Goal: Transaction & Acquisition: Purchase product/service

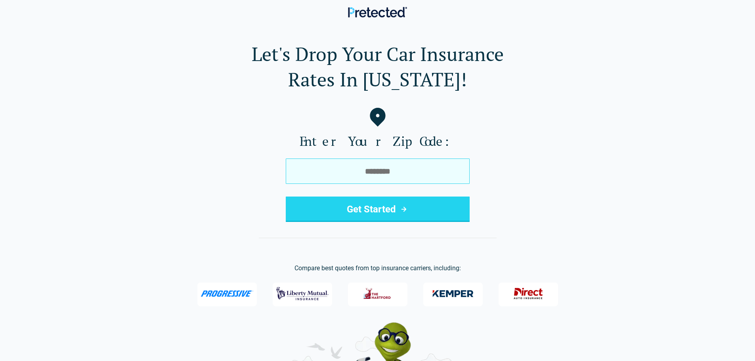
click at [311, 173] on input "tel" at bounding box center [378, 171] width 184 height 25
type input "*****"
click at [286, 197] on button "Get Started" at bounding box center [378, 209] width 184 height 25
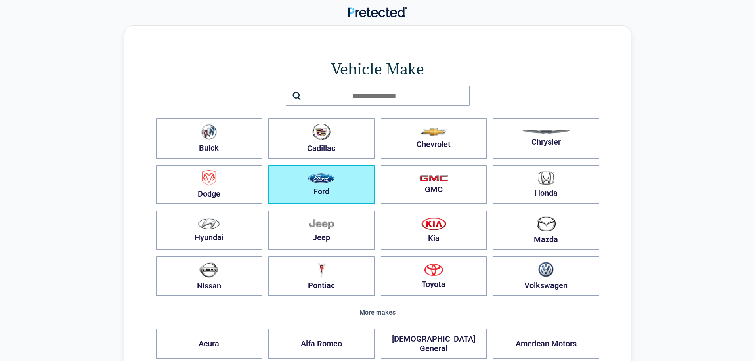
click at [302, 186] on button "Ford" at bounding box center [321, 184] width 106 height 39
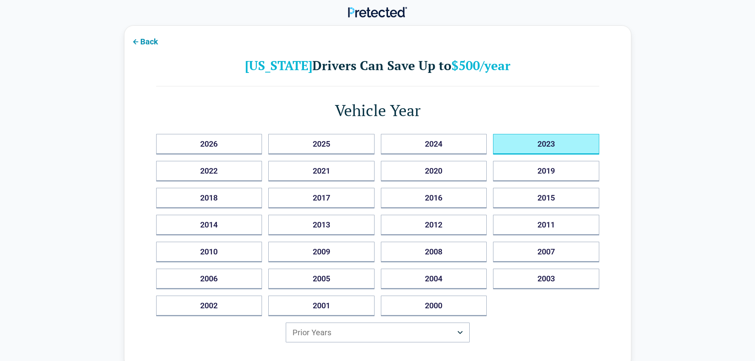
click at [510, 144] on button "2023" at bounding box center [546, 144] width 106 height 21
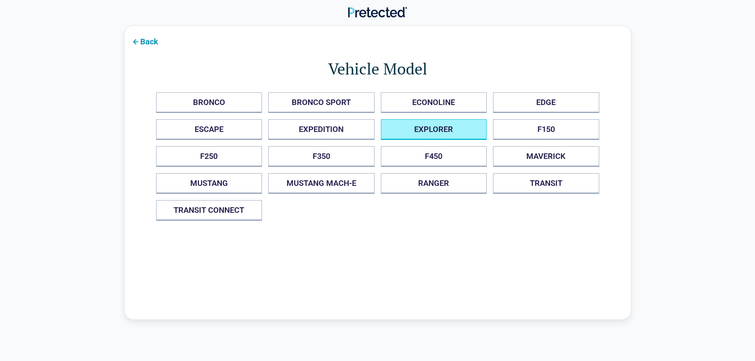
click at [435, 127] on button "EXPLORER" at bounding box center [434, 129] width 106 height 21
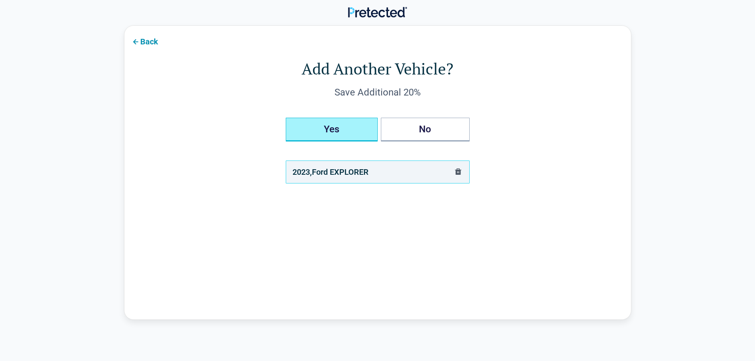
click at [340, 129] on button "Yes" at bounding box center [332, 130] width 92 height 24
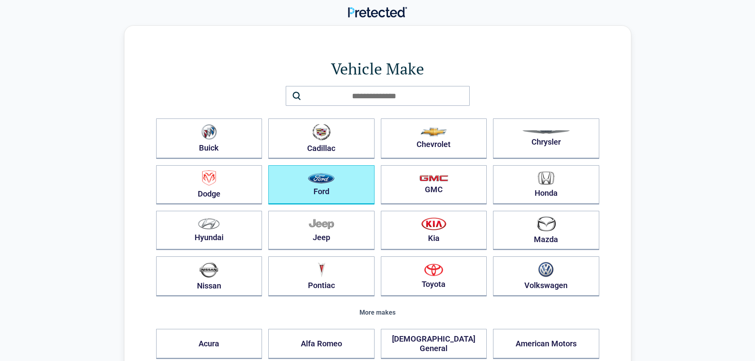
click at [328, 179] on img "button" at bounding box center [321, 178] width 27 height 10
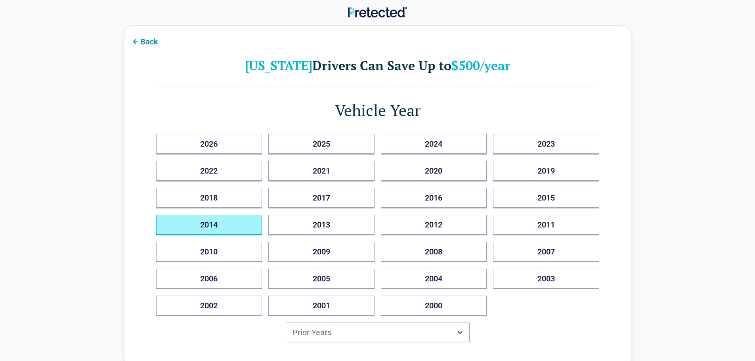
click at [215, 222] on button "2014" at bounding box center [209, 225] width 106 height 21
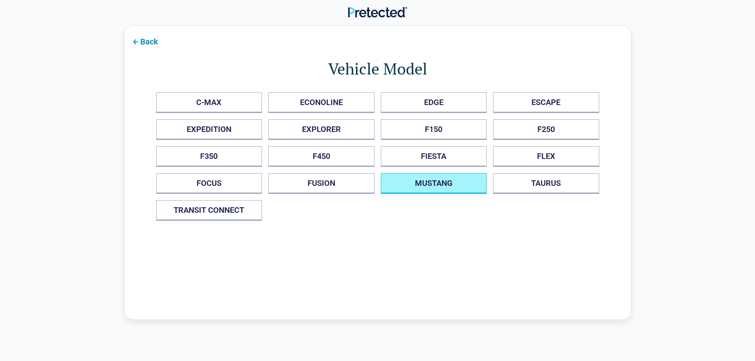
click at [437, 181] on button "MUSTANG" at bounding box center [434, 183] width 106 height 21
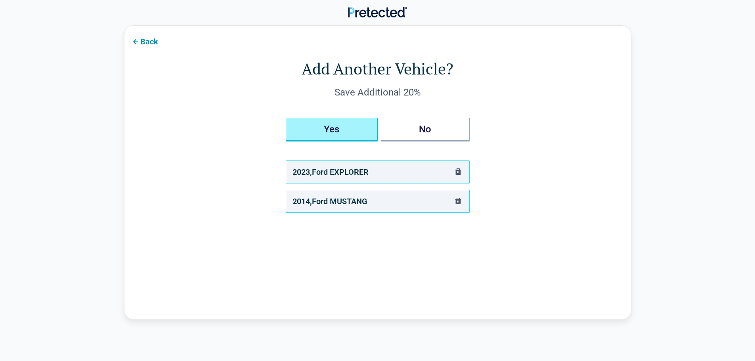
click at [337, 130] on button "Yes" at bounding box center [332, 130] width 92 height 24
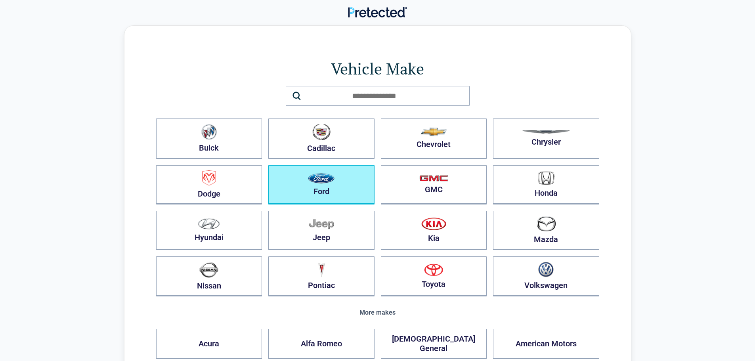
click at [307, 177] on button "Ford" at bounding box center [321, 184] width 106 height 39
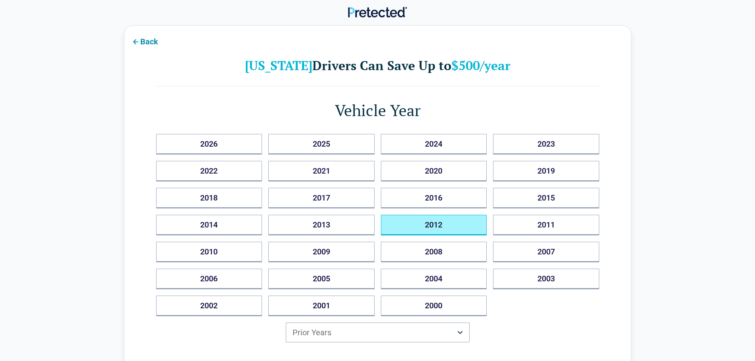
click at [437, 225] on button "2012" at bounding box center [434, 225] width 106 height 21
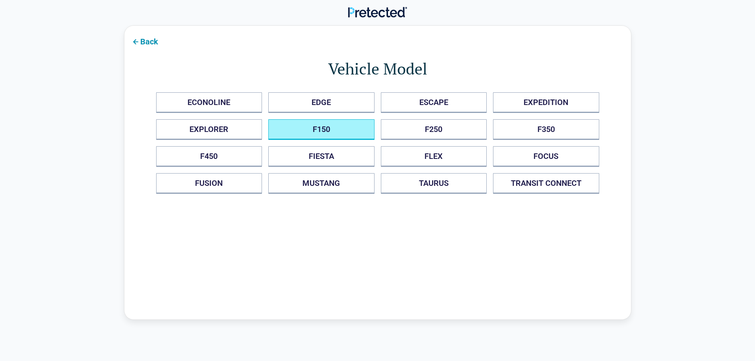
click at [329, 131] on button "F150" at bounding box center [321, 129] width 106 height 21
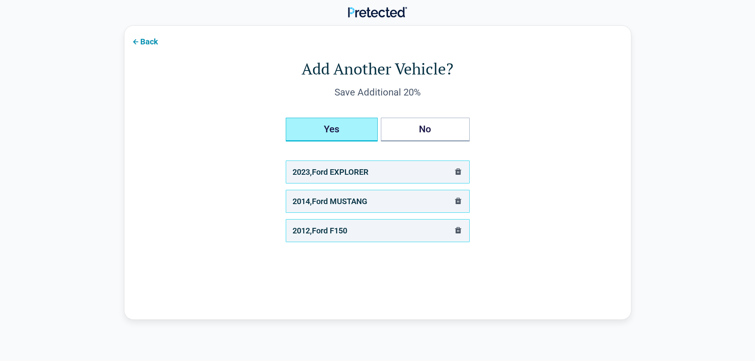
click at [321, 130] on button "Yes" at bounding box center [332, 130] width 92 height 24
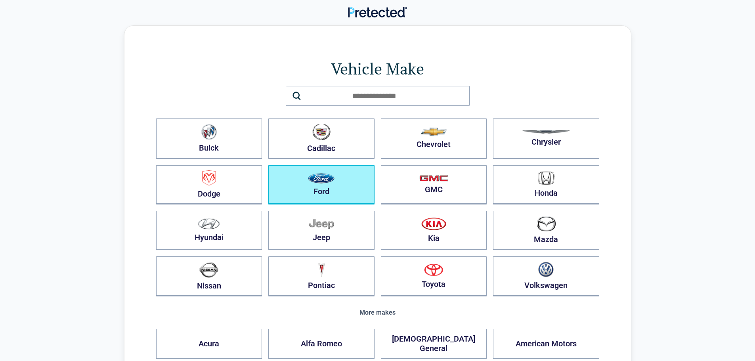
click at [313, 190] on button "Ford" at bounding box center [321, 184] width 106 height 39
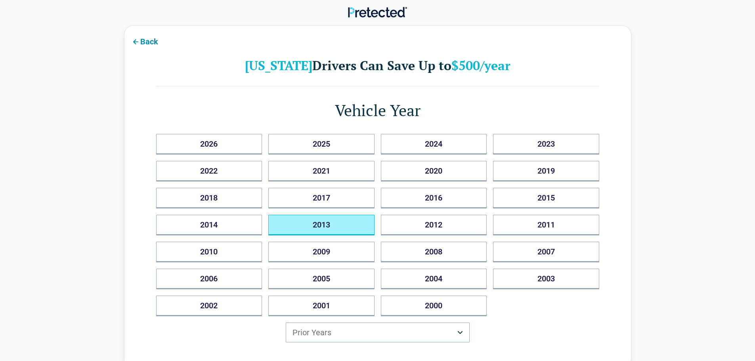
click at [334, 226] on button "2013" at bounding box center [321, 225] width 106 height 21
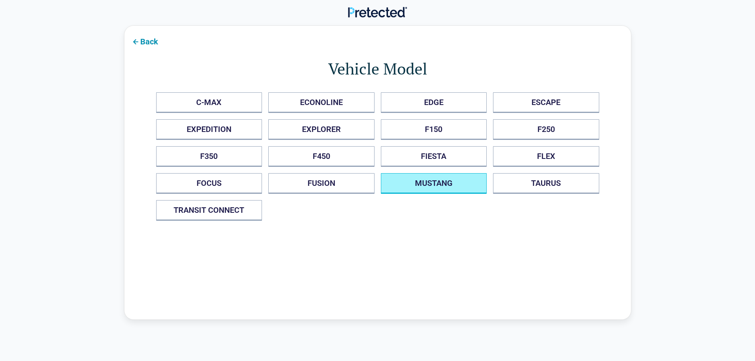
click at [415, 182] on button "MUSTANG" at bounding box center [434, 183] width 106 height 21
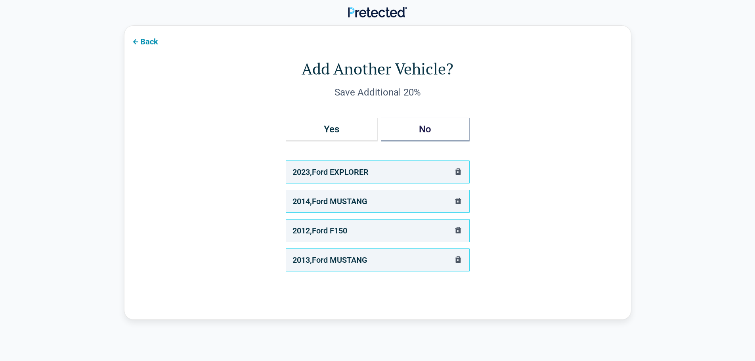
click at [136, 41] on icon at bounding box center [136, 42] width 10 height 10
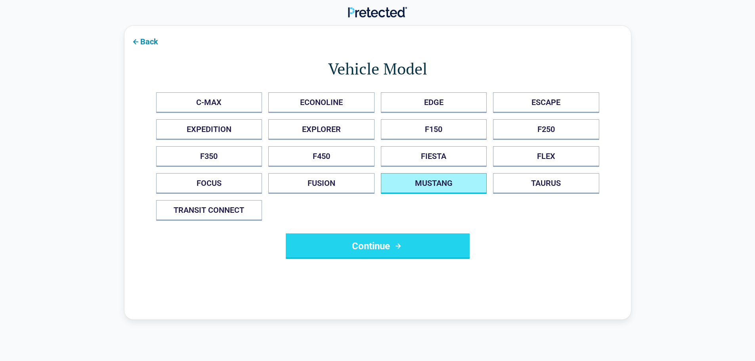
click at [374, 254] on button "Continue" at bounding box center [378, 246] width 184 height 25
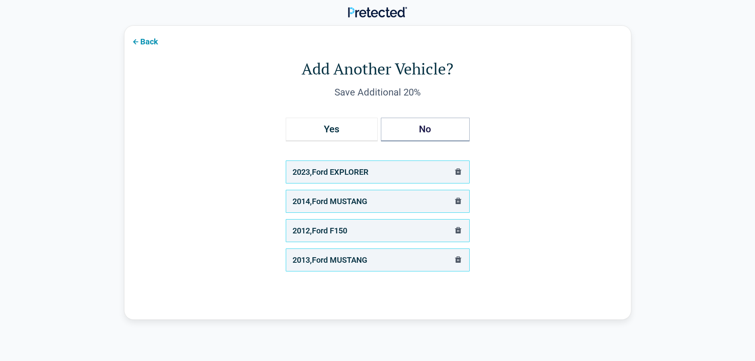
click at [148, 42] on button "Back" at bounding box center [145, 41] width 40 height 18
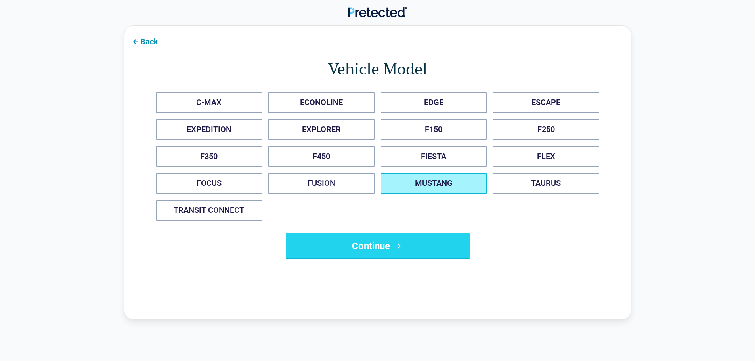
click at [372, 247] on button "Continue" at bounding box center [378, 246] width 184 height 25
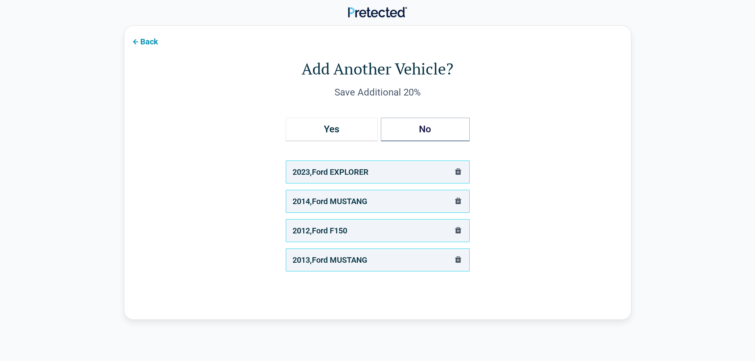
click at [135, 44] on icon at bounding box center [136, 42] width 10 height 10
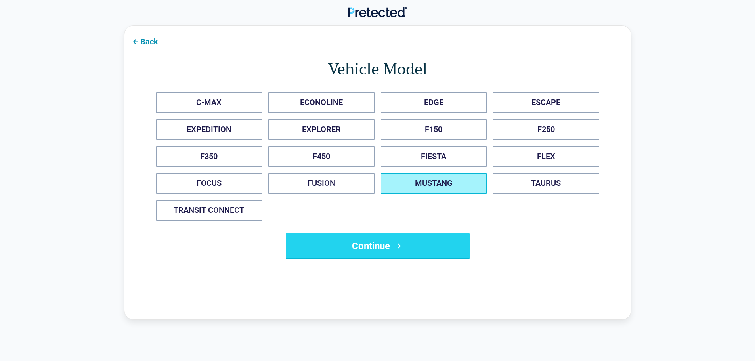
click at [139, 45] on icon at bounding box center [136, 42] width 10 height 10
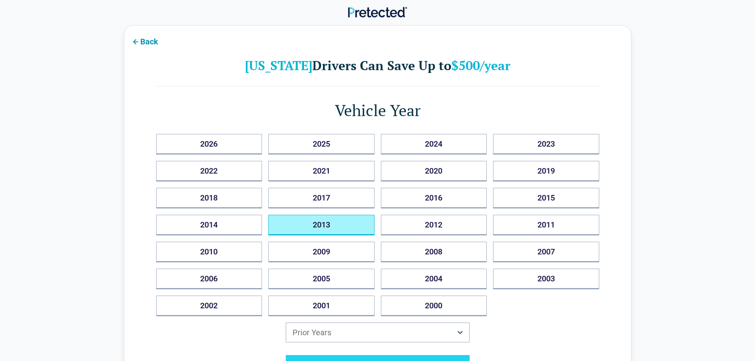
click at [139, 45] on icon at bounding box center [136, 42] width 10 height 10
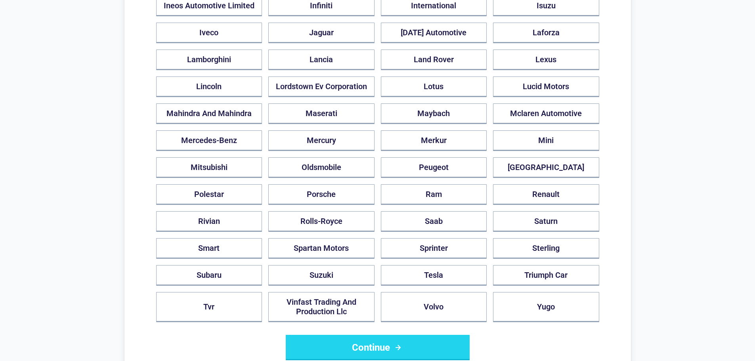
scroll to position [555, 0]
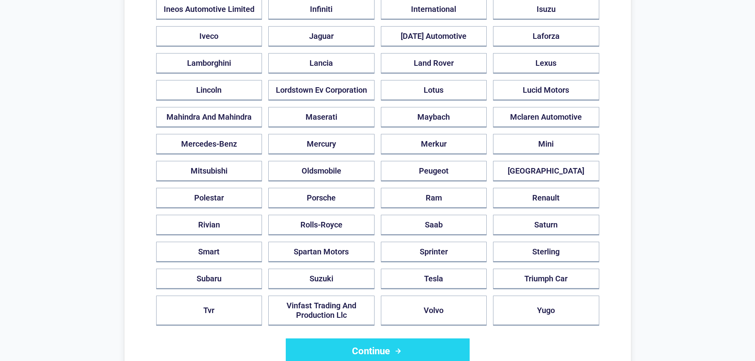
click at [433, 340] on button "Continue" at bounding box center [378, 351] width 184 height 25
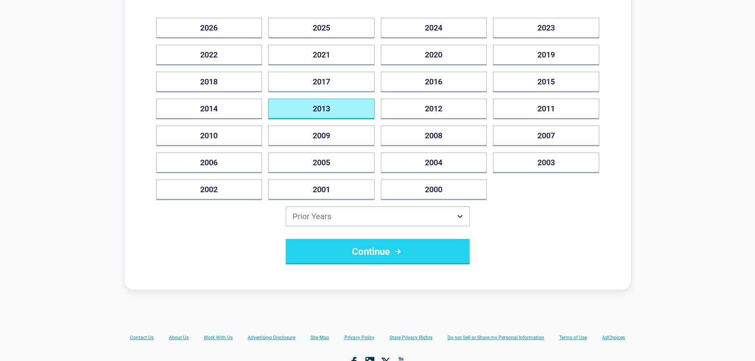
scroll to position [119, 0]
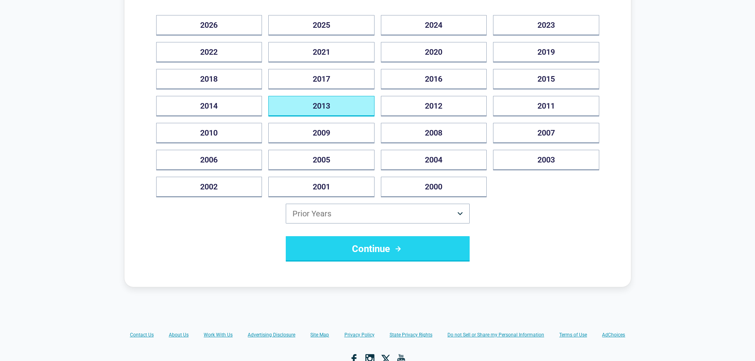
click at [396, 246] on icon "submit" at bounding box center [398, 249] width 10 height 10
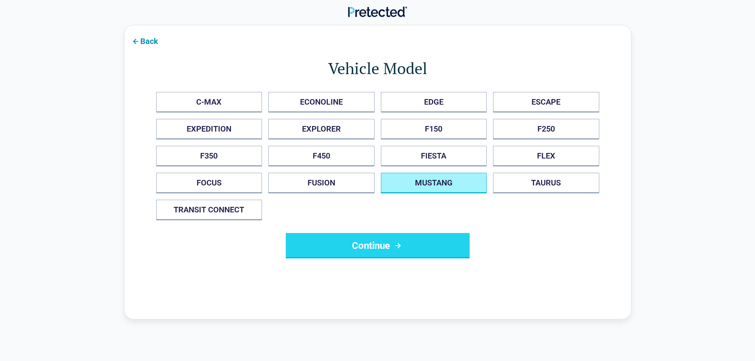
scroll to position [0, 0]
click at [396, 246] on icon "submit" at bounding box center [398, 247] width 10 height 10
